Goal: Find specific page/section: Find specific page/section

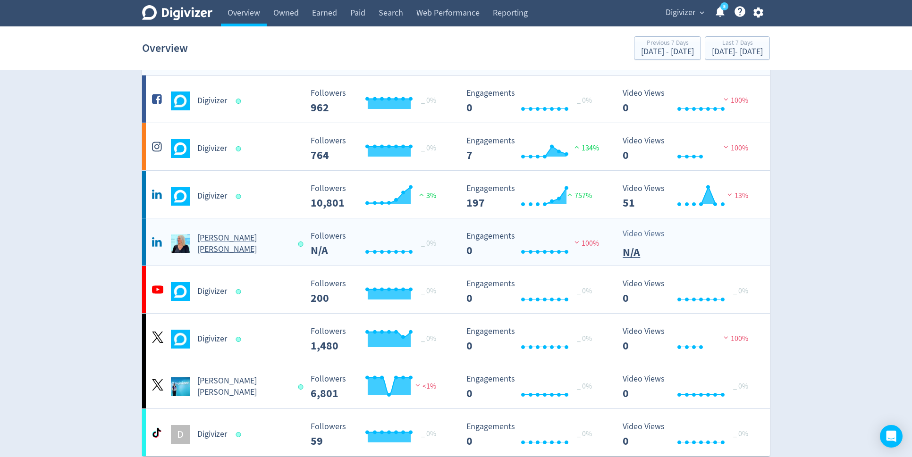
scroll to position [32, 0]
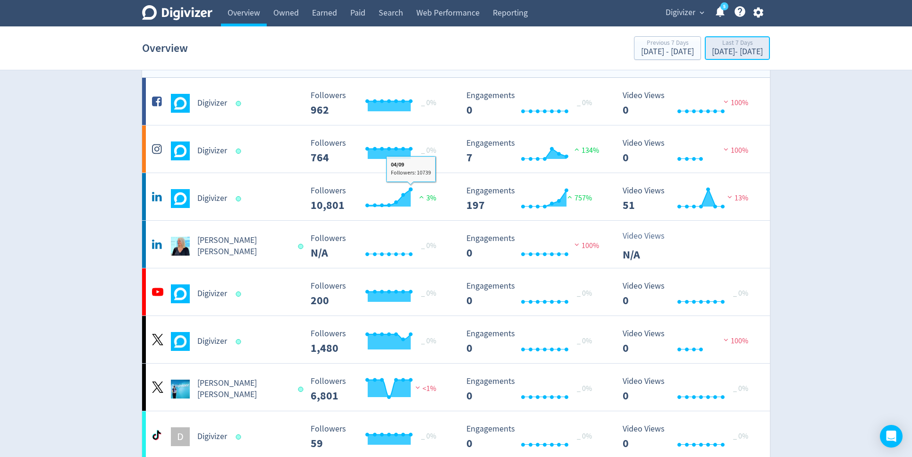
click at [761, 52] on div "[DATE] - [DATE]" at bounding box center [737, 52] width 51 height 8
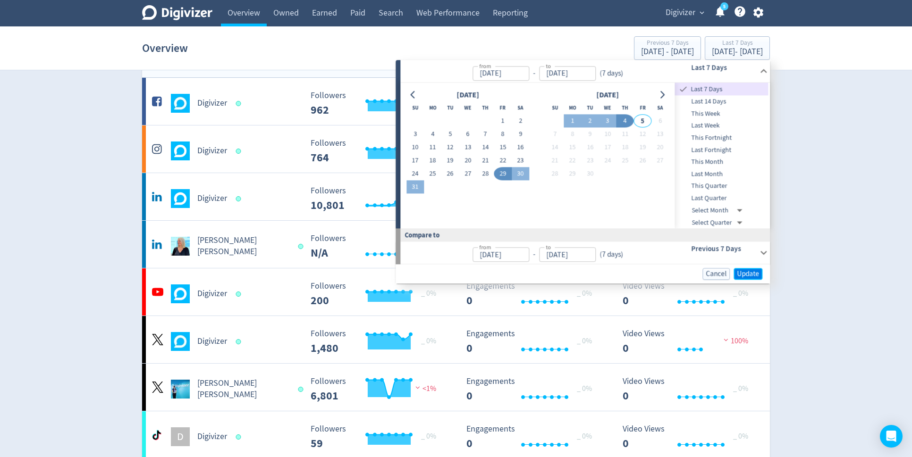
click at [751, 279] on button "Update" at bounding box center [748, 274] width 29 height 12
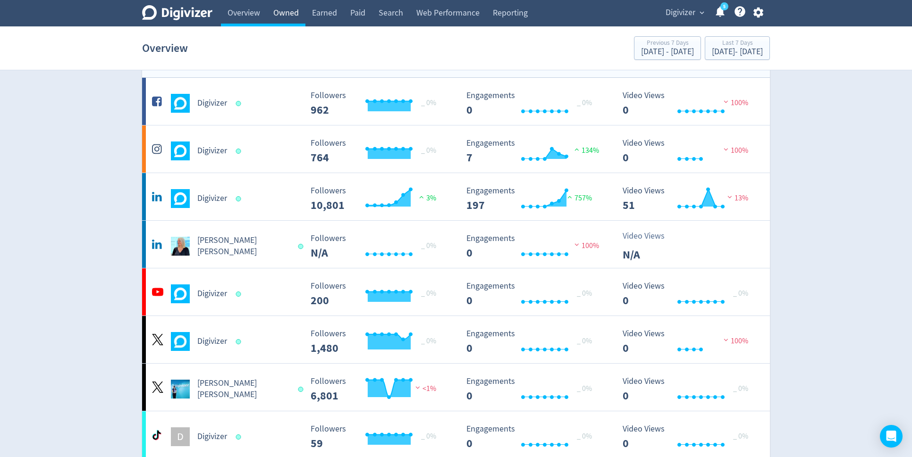
click at [285, 7] on link "Owned" at bounding box center [286, 13] width 39 height 26
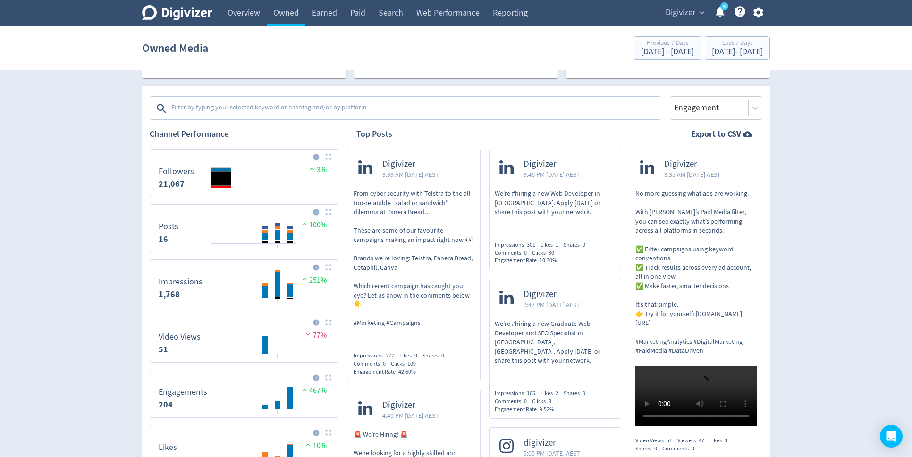
scroll to position [289, 0]
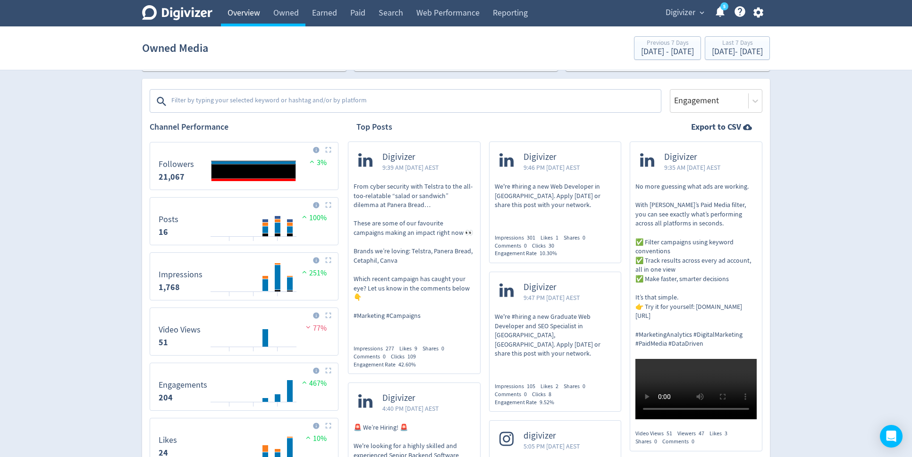
click at [242, 21] on link "Overview" at bounding box center [244, 13] width 46 height 26
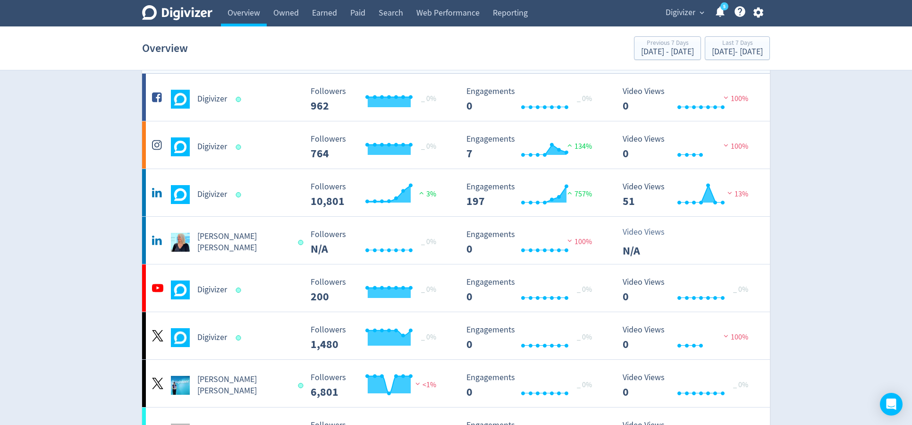
scroll to position [37, 0]
click at [289, 14] on link "Owned" at bounding box center [286, 13] width 39 height 26
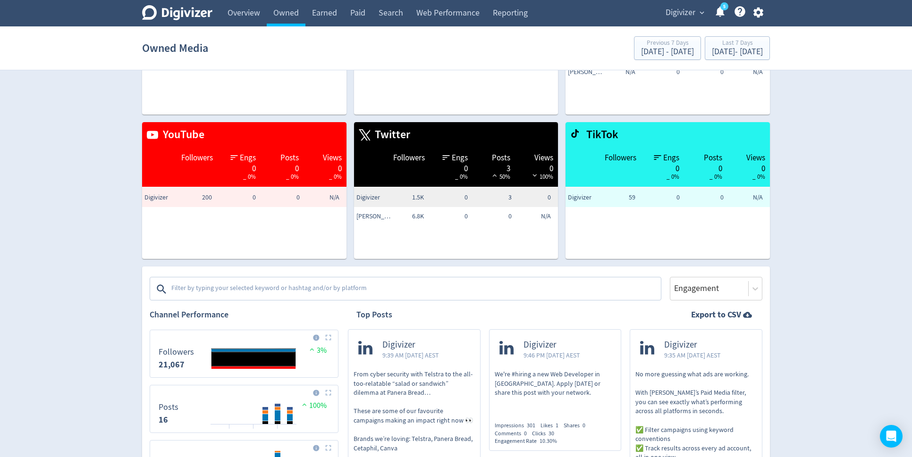
scroll to position [208, 0]
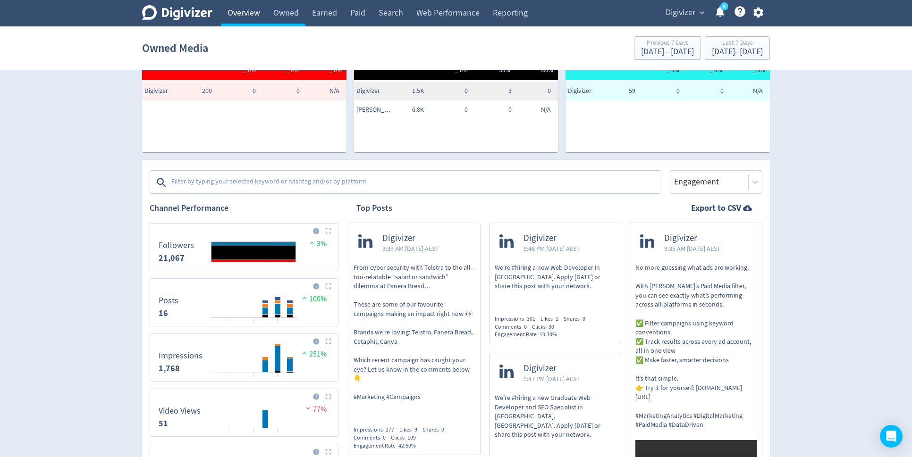
click at [236, 15] on link "Overview" at bounding box center [244, 13] width 46 height 26
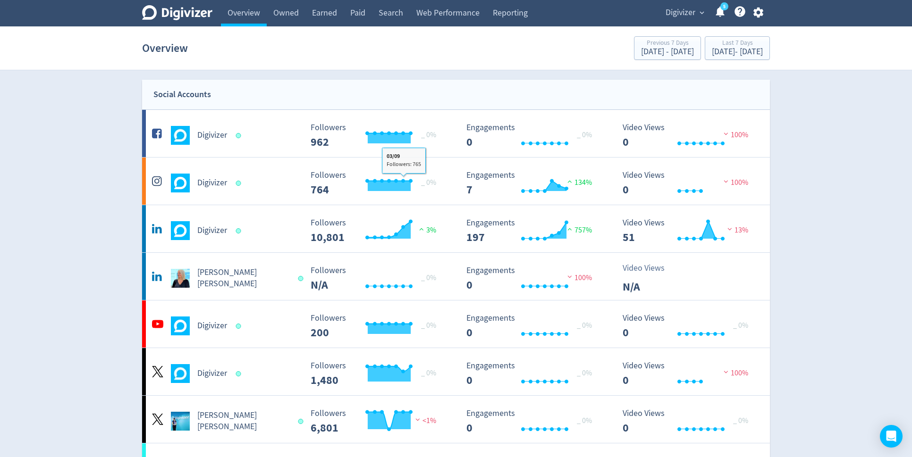
click at [175, 19] on icon at bounding box center [177, 12] width 70 height 15
click at [693, 12] on span "Digivizer" at bounding box center [681, 12] width 30 height 15
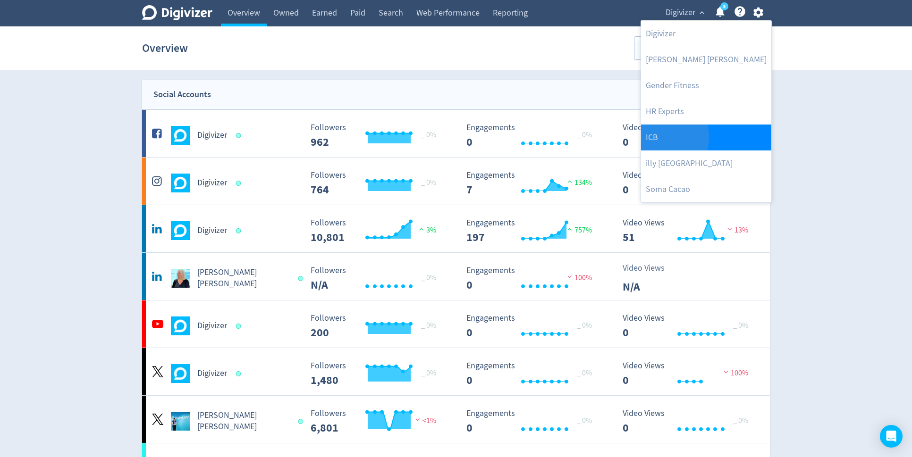
click at [655, 136] on link "ICB" at bounding box center [706, 138] width 130 height 26
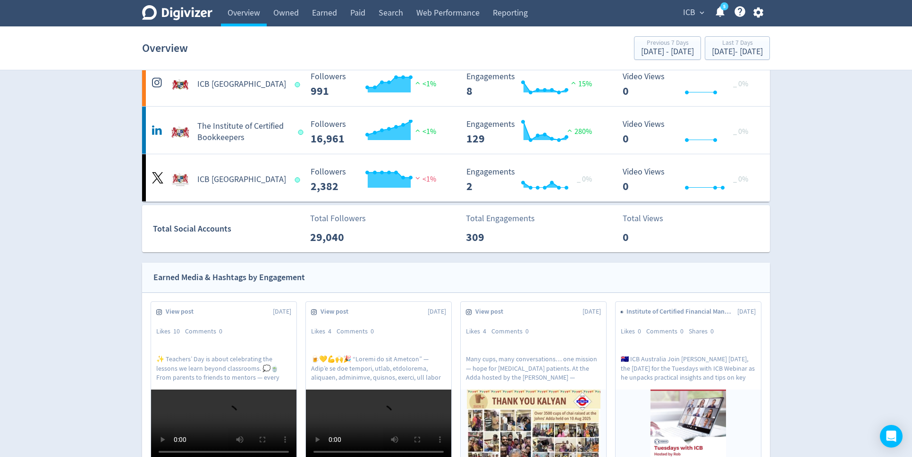
scroll to position [240, 0]
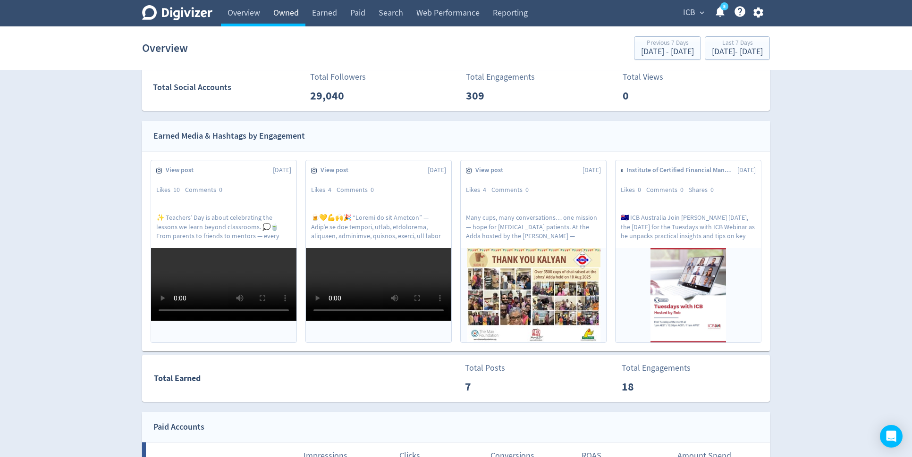
click at [276, 12] on link "Owned" at bounding box center [286, 13] width 39 height 26
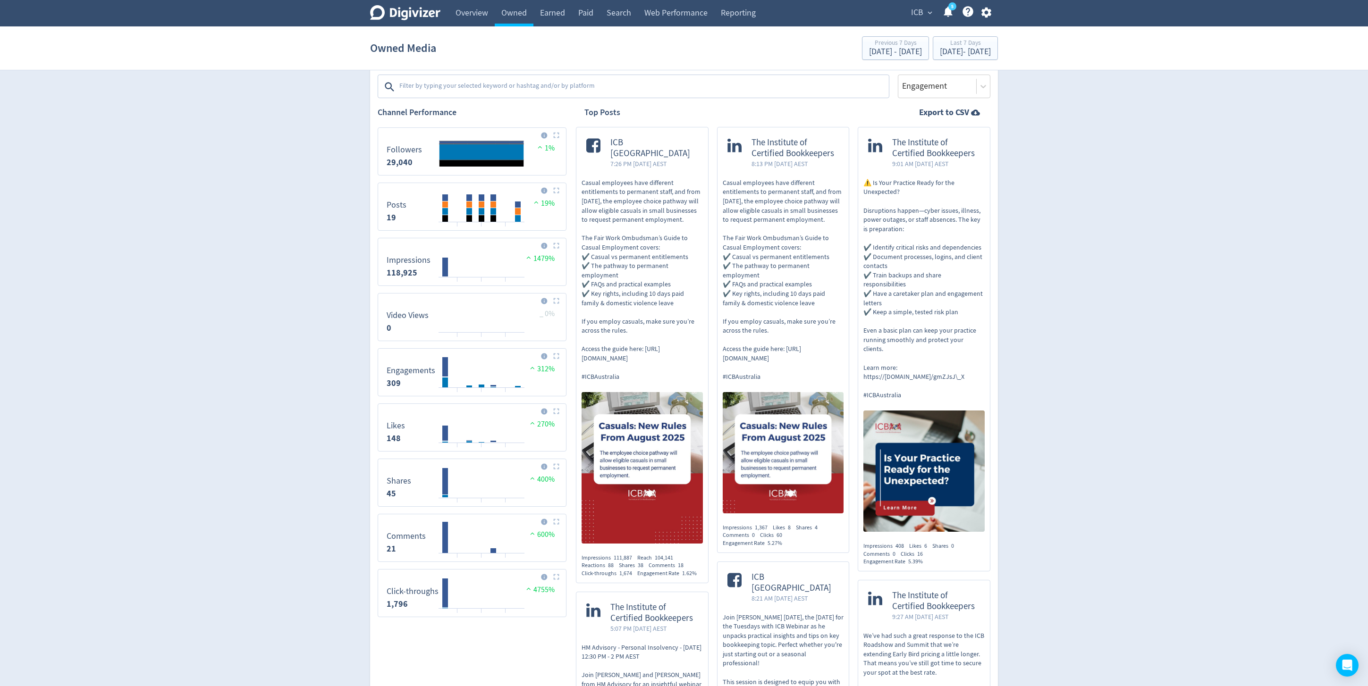
scroll to position [304, 0]
